Goal: Task Accomplishment & Management: Manage account settings

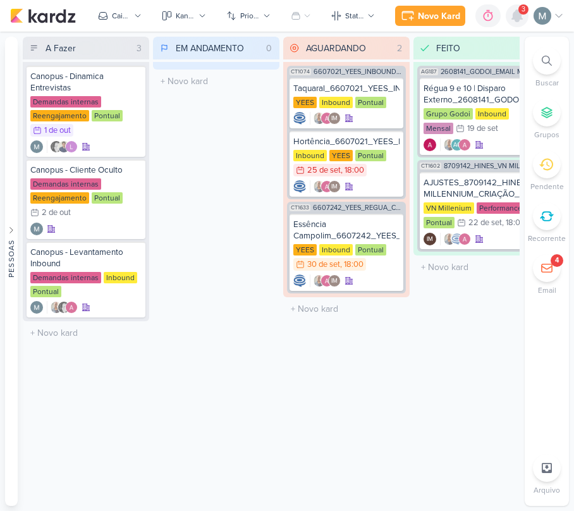
click at [517, 16] on icon at bounding box center [517, 15] width 10 height 11
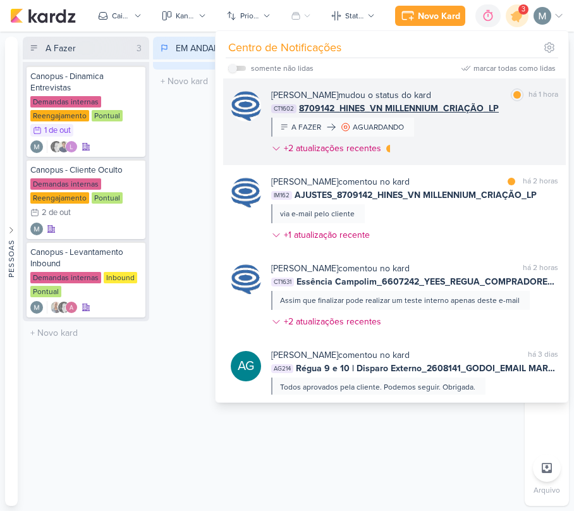
click at [338, 99] on b "[PERSON_NAME]" at bounding box center [304, 95] width 67 height 11
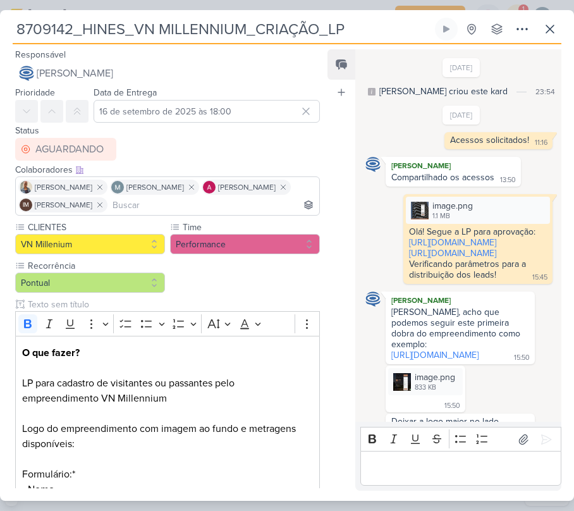
scroll to position [1132, 0]
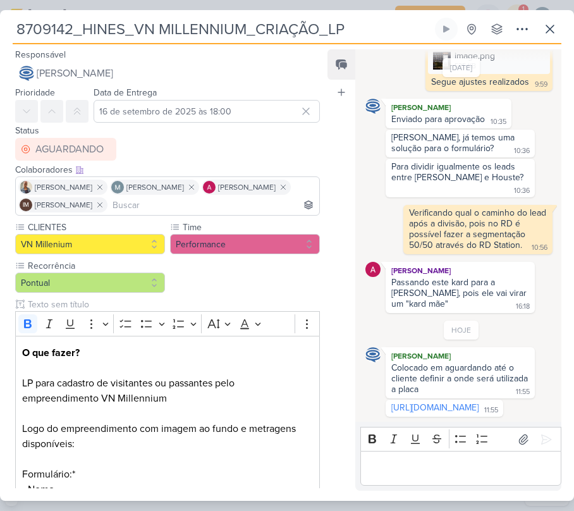
click at [564, 29] on div "8709142_HINES_VN MILLENNIUM_CRIAÇÃO_LP Criado por [PERSON_NAME] nenhum grupo di…" at bounding box center [287, 259] width 574 height 483
click at [537, 29] on div "8709142_HINES_VN MILLENNIUM_CRIAÇÃO_LP Criado por [PERSON_NAME] nenhum grupo di…" at bounding box center [287, 31] width 549 height 27
click at [546, 29] on icon at bounding box center [549, 28] width 15 height 15
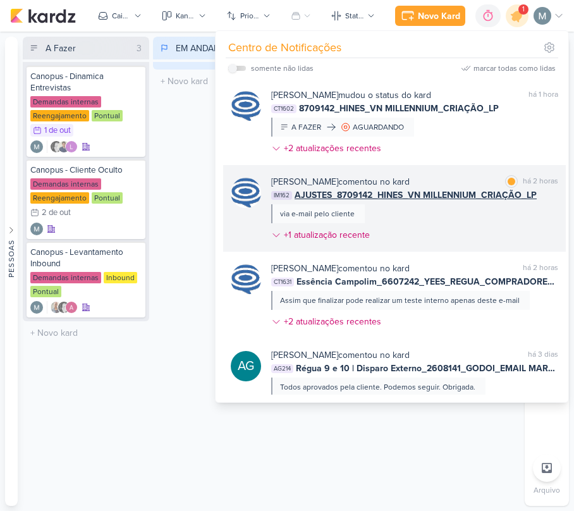
click at [359, 217] on div "via e-mail pelo cliente" at bounding box center [318, 213] width 94 height 19
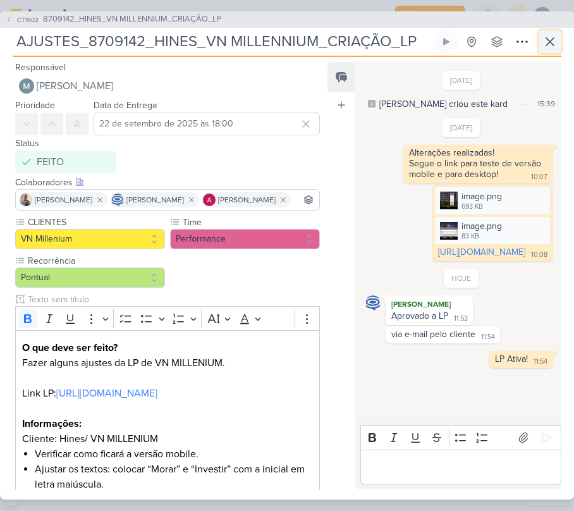
click at [560, 41] on button at bounding box center [550, 41] width 23 height 23
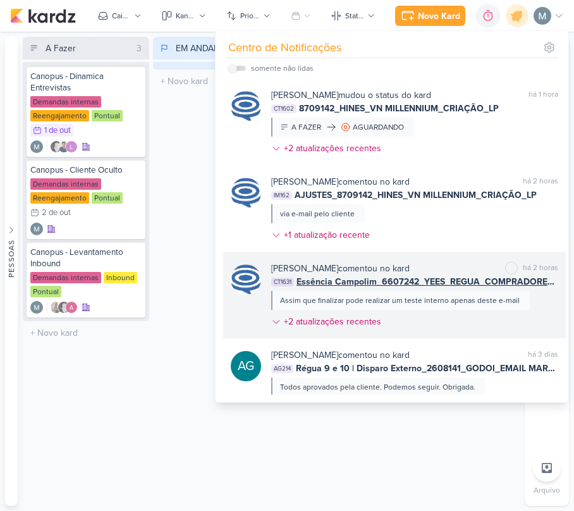
click at [380, 281] on span "Essência Campolim_6607242_YEES_REGUA_COMPRADORES_CAMPINAS_SOROCABA" at bounding box center [428, 281] width 262 height 13
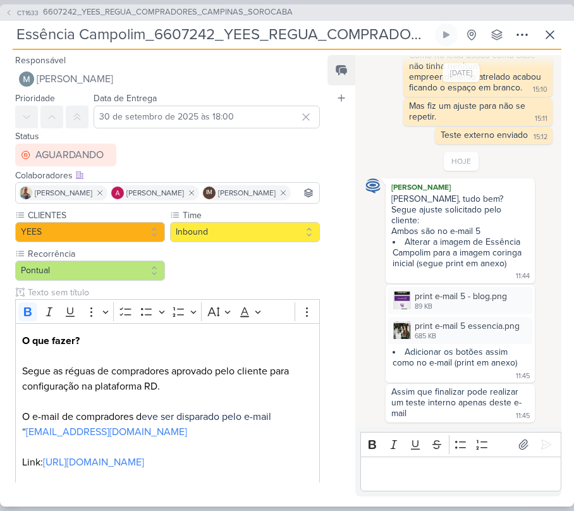
scroll to position [207, 0]
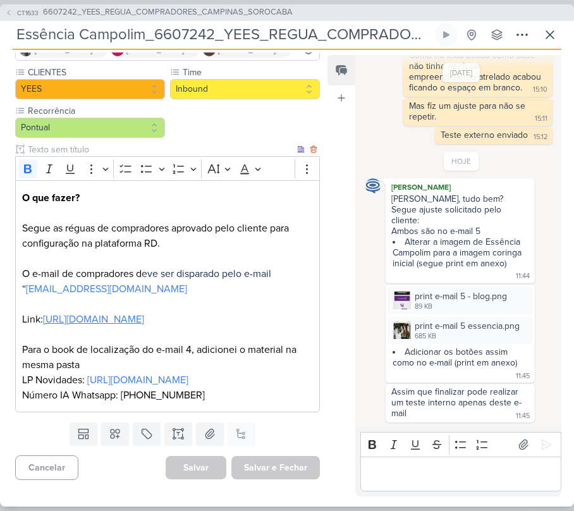
click at [84, 313] on link "[URL][DOMAIN_NAME]" at bounding box center [93, 319] width 101 height 13
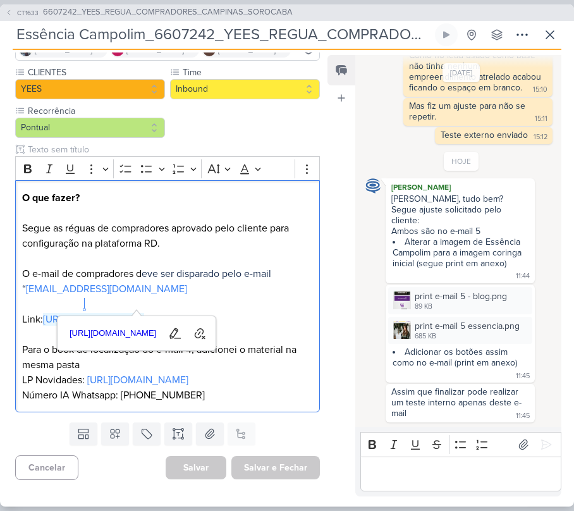
scroll to position [1017, 0]
click at [443, 498] on div "Responsável [PERSON_NAME] Nenhum contato encontrado create new contact Novo Con…" at bounding box center [287, 278] width 574 height 456
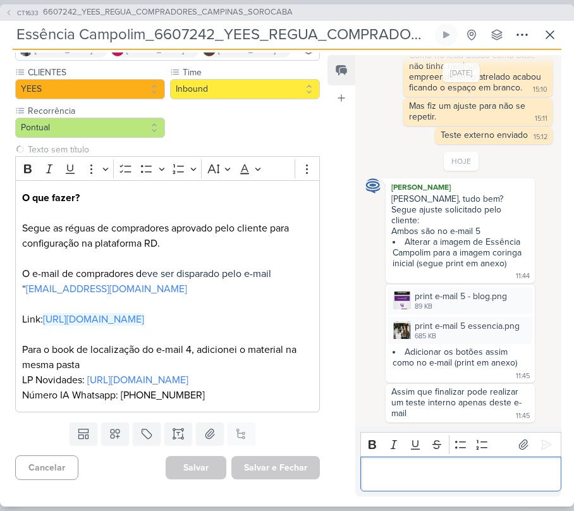
click at [408, 481] on div "Editor editing area: main" at bounding box center [460, 473] width 201 height 35
click at [435, 393] on div "Assim que finalizar pode realizar um teste interno apenas deste e-mail" at bounding box center [456, 402] width 130 height 32
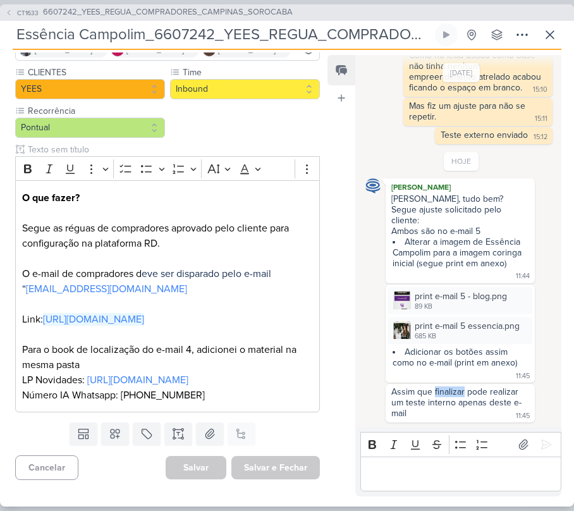
click at [435, 393] on div "Assim que finalizar pode realizar um teste interno apenas deste e-mail" at bounding box center [456, 402] width 130 height 32
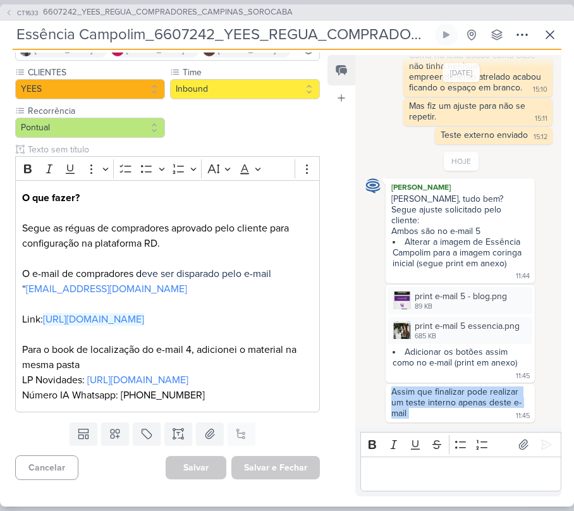
click at [435, 393] on div "Assim que finalizar pode realizar um teste interno apenas deste e-mail" at bounding box center [456, 402] width 130 height 32
click at [431, 327] on div "print e-mail 5 essencia.png" at bounding box center [467, 325] width 105 height 13
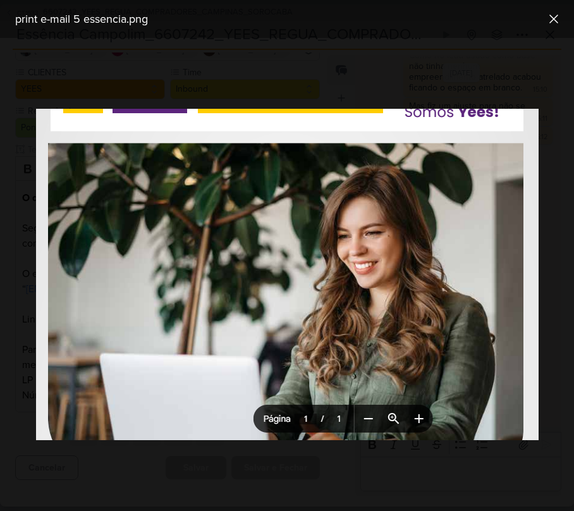
click at [549, 33] on div "print e-mail 5 essencia.png" at bounding box center [287, 19] width 574 height 38
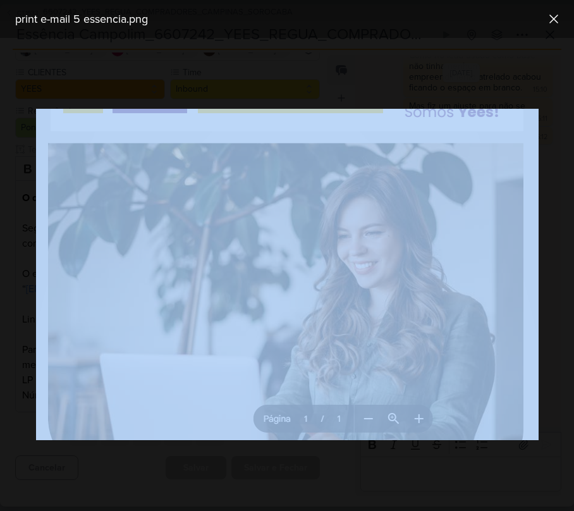
click at [549, 32] on div "print e-mail 5 essencia.png" at bounding box center [287, 19] width 574 height 38
click at [522, 6] on div "print e-mail 5 essencia.png" at bounding box center [287, 19] width 574 height 38
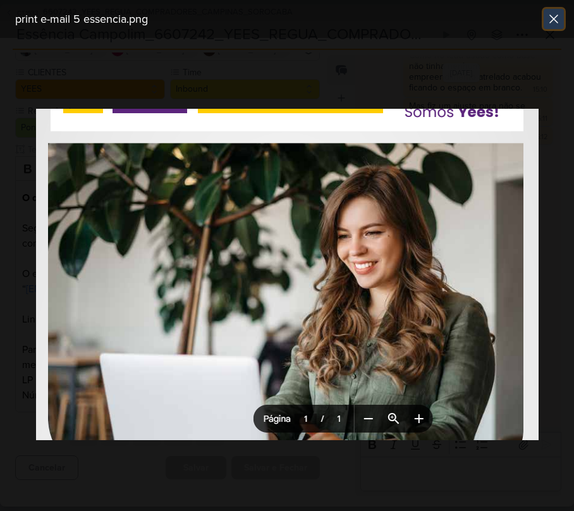
click at [555, 15] on icon at bounding box center [553, 18] width 15 height 15
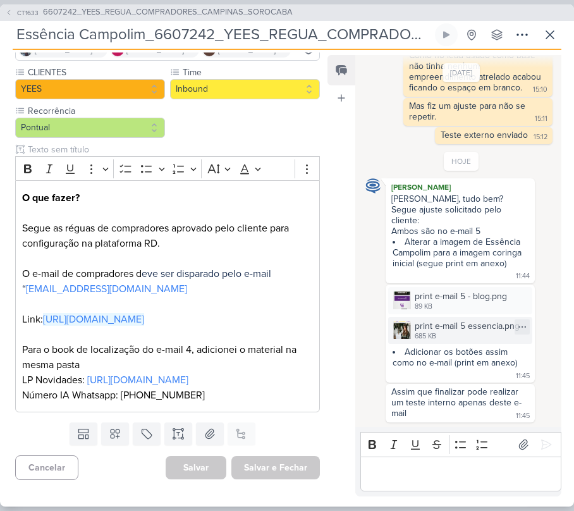
click at [446, 332] on div "685 KB" at bounding box center [467, 336] width 105 height 10
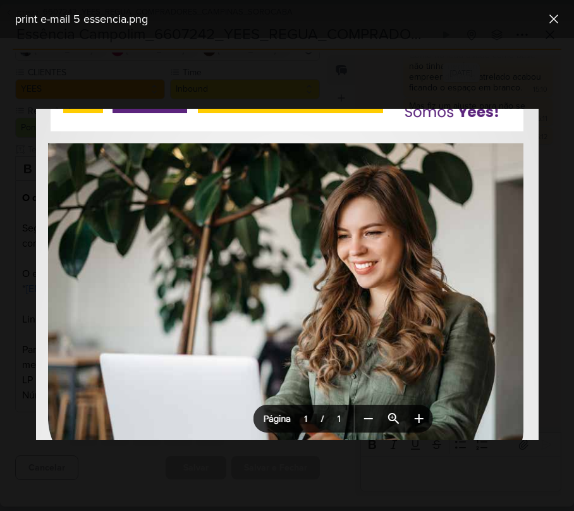
click at [555, 193] on div at bounding box center [287, 274] width 574 height 473
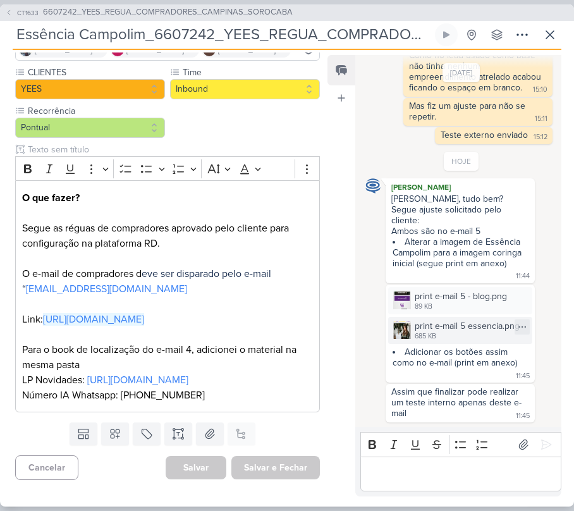
click at [448, 317] on div "print e-mail 5 essencia.png 685 KB" at bounding box center [460, 330] width 144 height 27
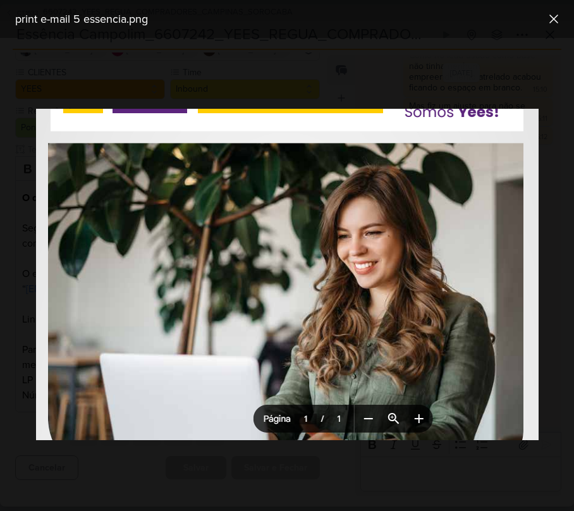
click at [559, 205] on div at bounding box center [287, 274] width 574 height 473
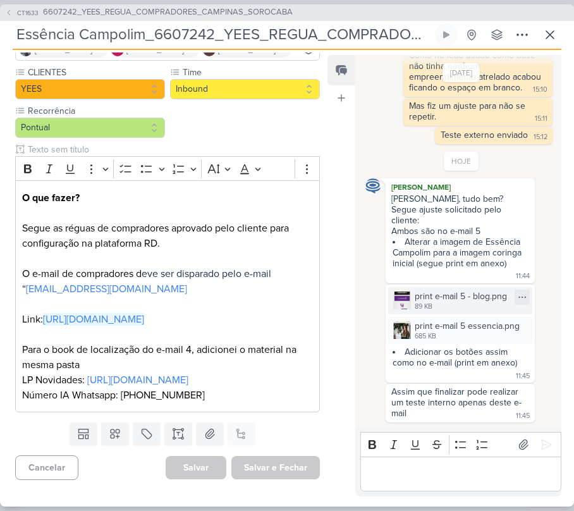
click at [415, 297] on div "print e-mail 5 - blog.png" at bounding box center [461, 296] width 92 height 13
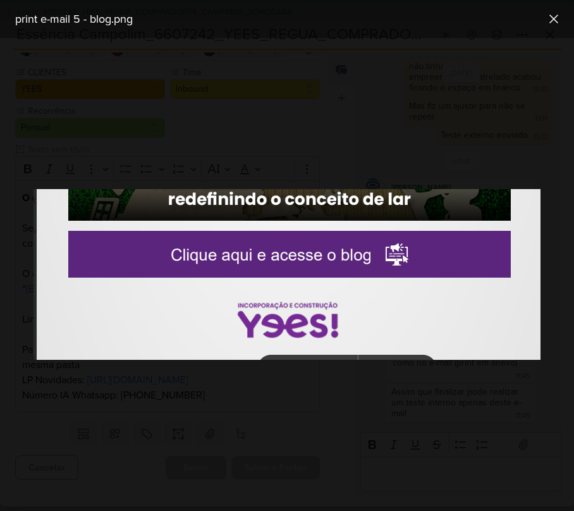
click at [458, 407] on div at bounding box center [287, 274] width 574 height 473
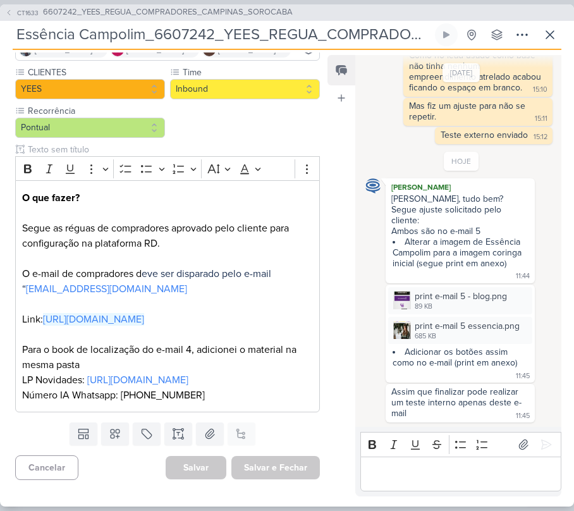
click at [498, 458] on div "Editor editing area: main" at bounding box center [460, 473] width 201 height 35
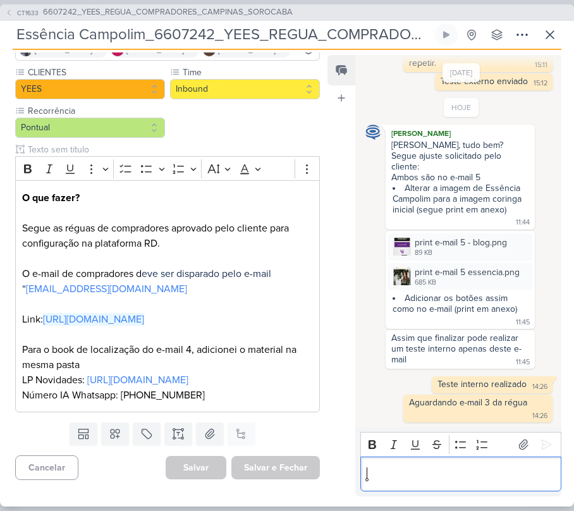
scroll to position [1072, 0]
click at [550, 33] on icon at bounding box center [549, 34] width 15 height 15
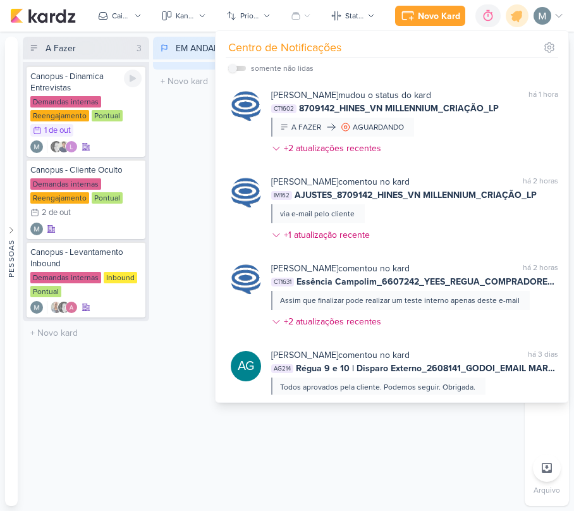
click at [195, 147] on div "EM ANDAMENTO 0 Mover Para Esquerda Mover Para Direita [GEOGRAPHIC_DATA] O títul…" at bounding box center [216, 271] width 126 height 469
click at [190, 147] on div "EM ANDAMENTO 0 Mover Para Esquerda Mover Para Direita [GEOGRAPHIC_DATA] O títul…" at bounding box center [216, 271] width 126 height 469
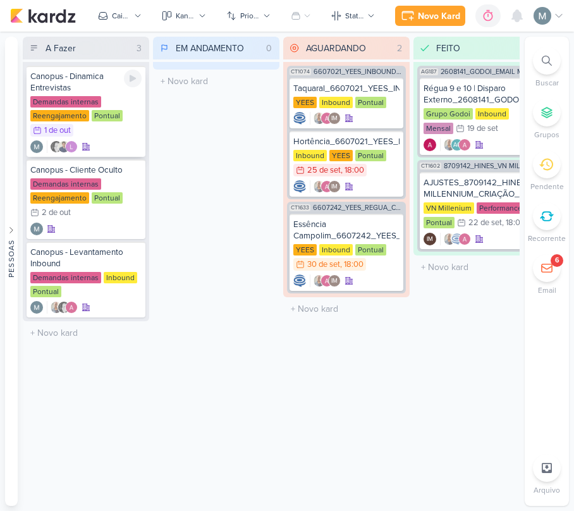
click at [121, 84] on div "Canopus - Dinamica Entrevistas" at bounding box center [85, 82] width 111 height 23
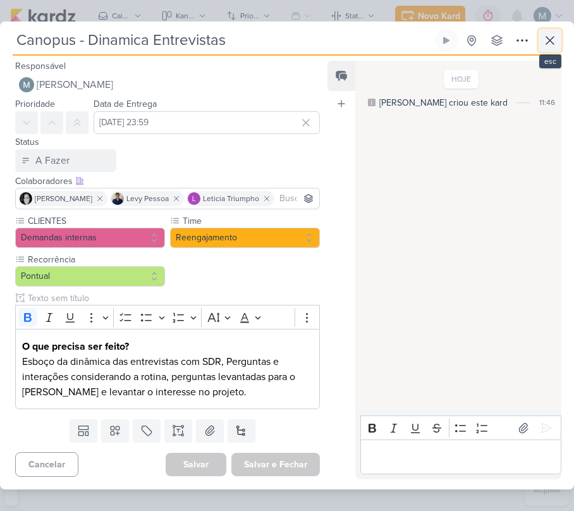
click at [548, 36] on icon at bounding box center [549, 40] width 15 height 15
